Goal: Information Seeking & Learning: Learn about a topic

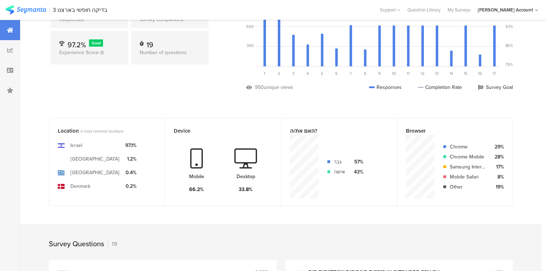
scroll to position [230, 0]
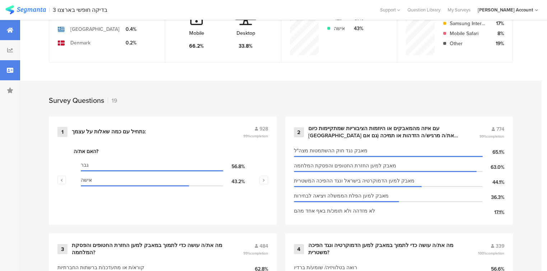
click at [15, 72] on div at bounding box center [10, 70] width 20 height 20
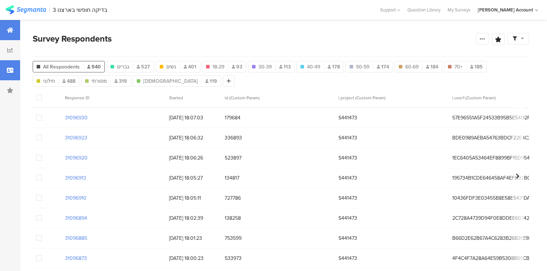
click at [10, 26] on div at bounding box center [10, 30] width 20 height 20
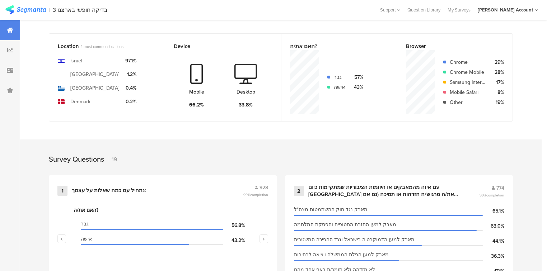
scroll to position [230, 0]
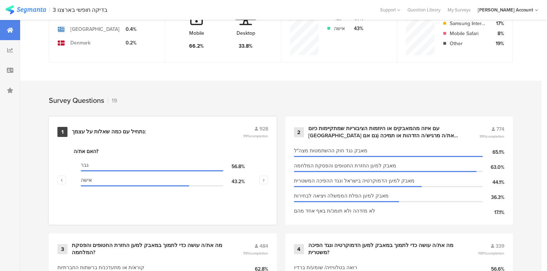
click at [120, 130] on div "נתחיל עם כמה ﻿שאלות על עצמך:" at bounding box center [109, 131] width 74 height 7
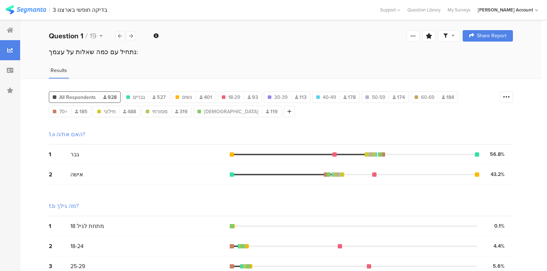
click at [448, 36] on icon at bounding box center [445, 36] width 4 height 4
click at [488, 54] on span at bounding box center [487, 56] width 11 height 6
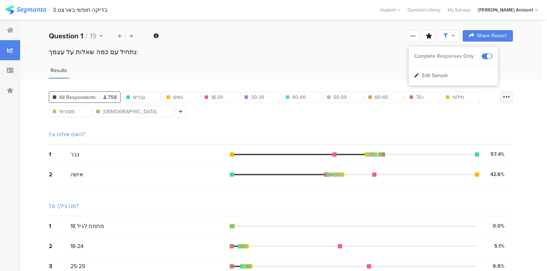
click at [510, 98] on icon at bounding box center [506, 97] width 7 height 7
click at [505, 132] on span at bounding box center [505, 133] width 11 height 6
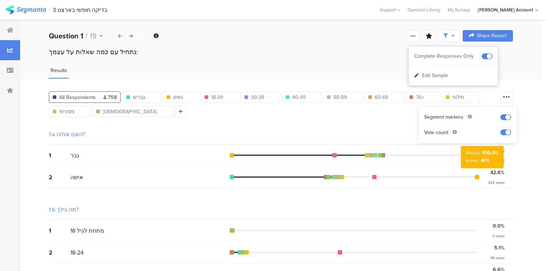
click at [452, 200] on div "1.b מה גילך?" at bounding box center [281, 210] width 464 height 20
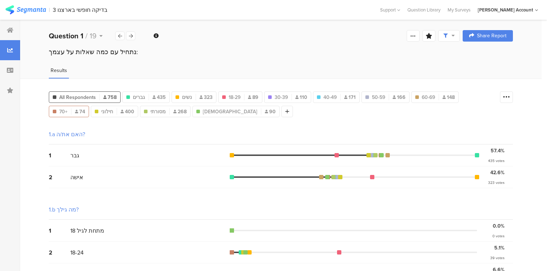
click at [62, 110] on span "70+" at bounding box center [63, 112] width 8 height 8
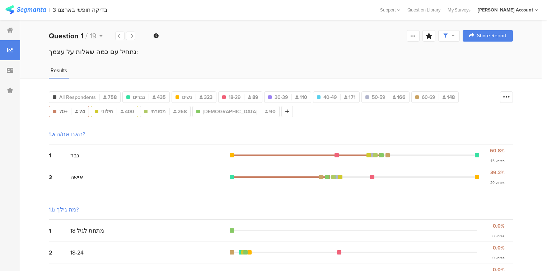
click at [115, 114] on div "[DEMOGRAPHIC_DATA] 400" at bounding box center [114, 111] width 47 height 11
click at [115, 111] on div "[DEMOGRAPHIC_DATA] 400" at bounding box center [114, 112] width 47 height 8
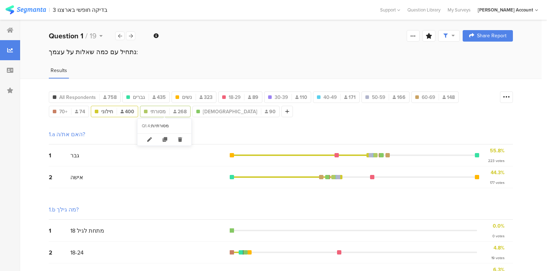
click at [161, 111] on span "מסורתי" at bounding box center [157, 112] width 15 height 8
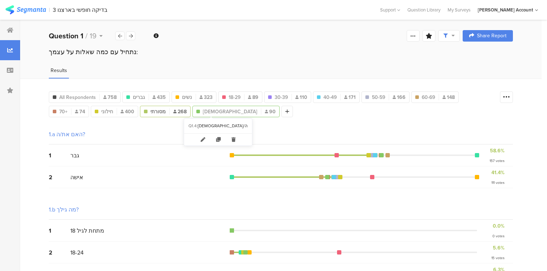
click at [209, 111] on div "[DEMOGRAPHIC_DATA] 90" at bounding box center [236, 112] width 86 height 8
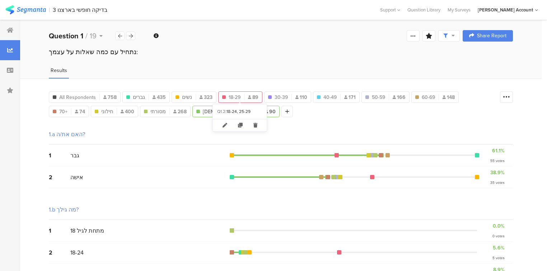
click at [238, 97] on span "18-29" at bounding box center [235, 98] width 12 height 8
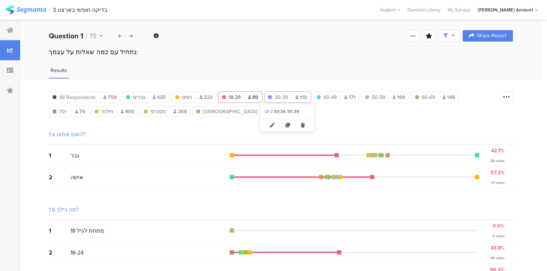
click at [279, 94] on span "30-39" at bounding box center [281, 98] width 13 height 8
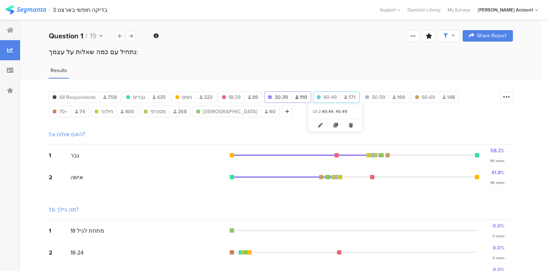
click at [333, 95] on span "40-49" at bounding box center [329, 98] width 13 height 8
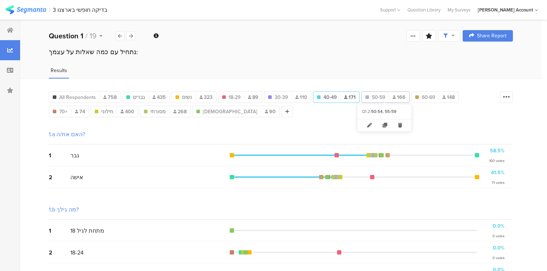
click at [373, 95] on span "50-59" at bounding box center [378, 98] width 13 height 8
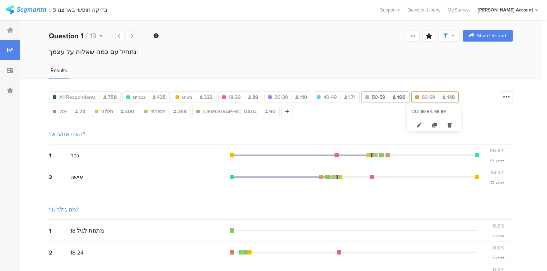
click at [426, 94] on span "60-69" at bounding box center [428, 98] width 13 height 8
type input "60-69"
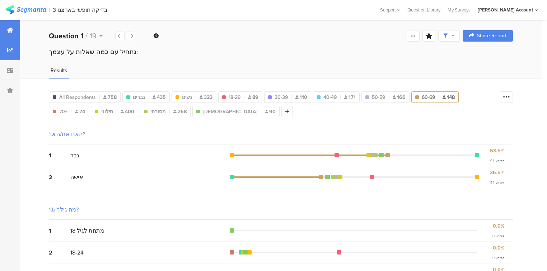
click at [10, 29] on icon at bounding box center [10, 30] width 6 height 6
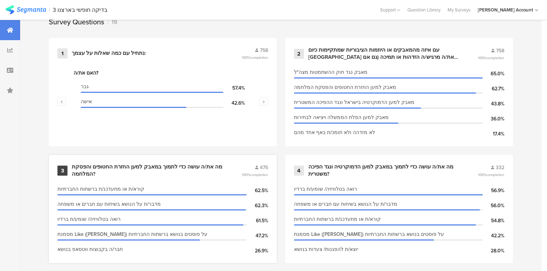
scroll to position [258, 0]
